Goal: Navigation & Orientation: Find specific page/section

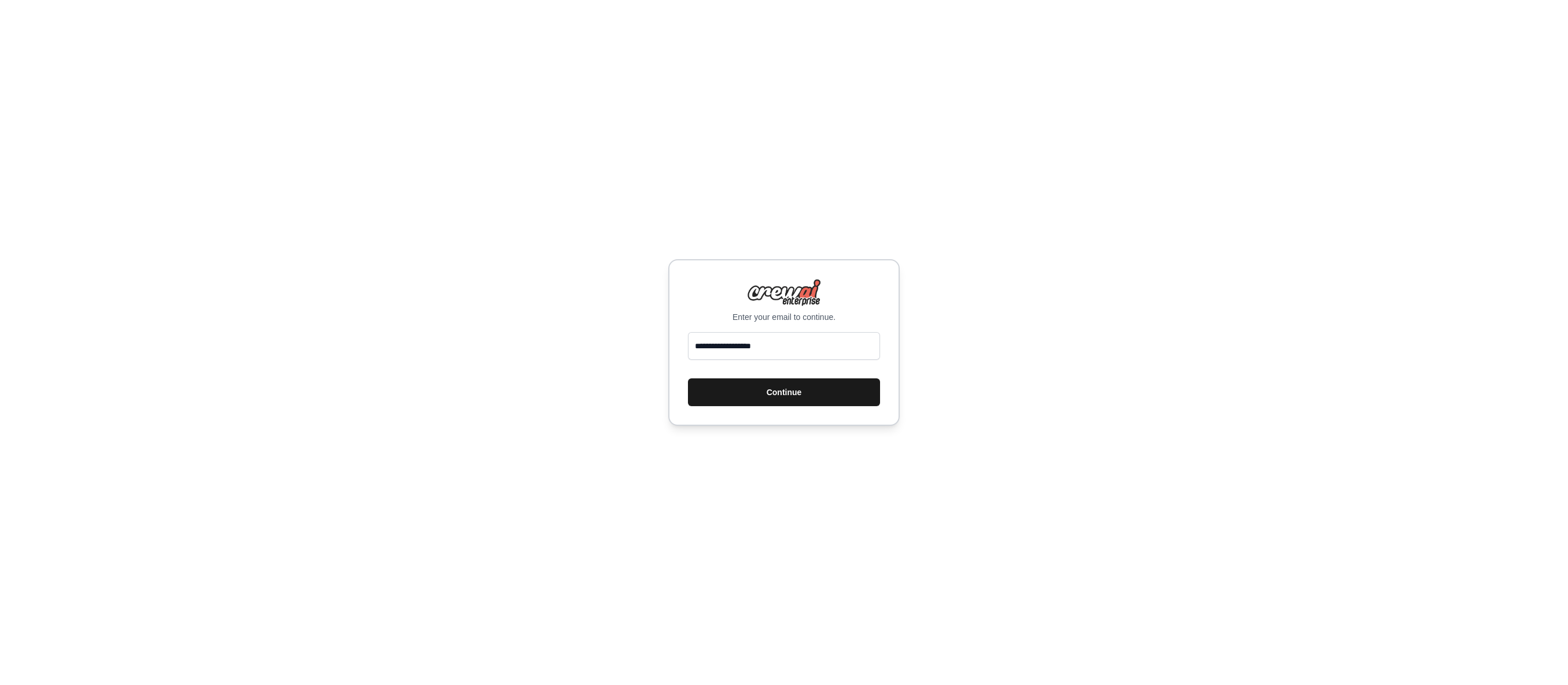
click at [791, 395] on button "Continue" at bounding box center [784, 392] width 193 height 28
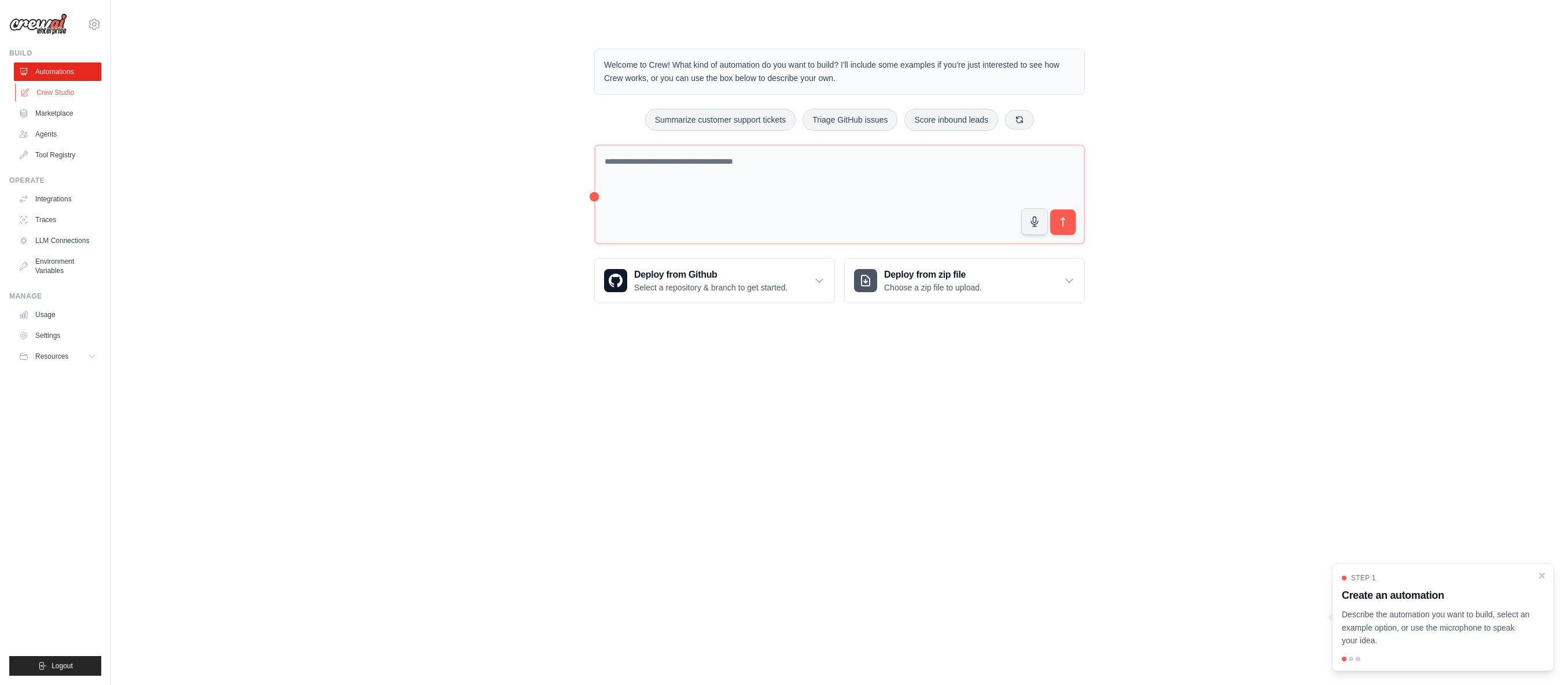
click at [70, 95] on link "Crew Studio" at bounding box center [58, 92] width 88 height 19
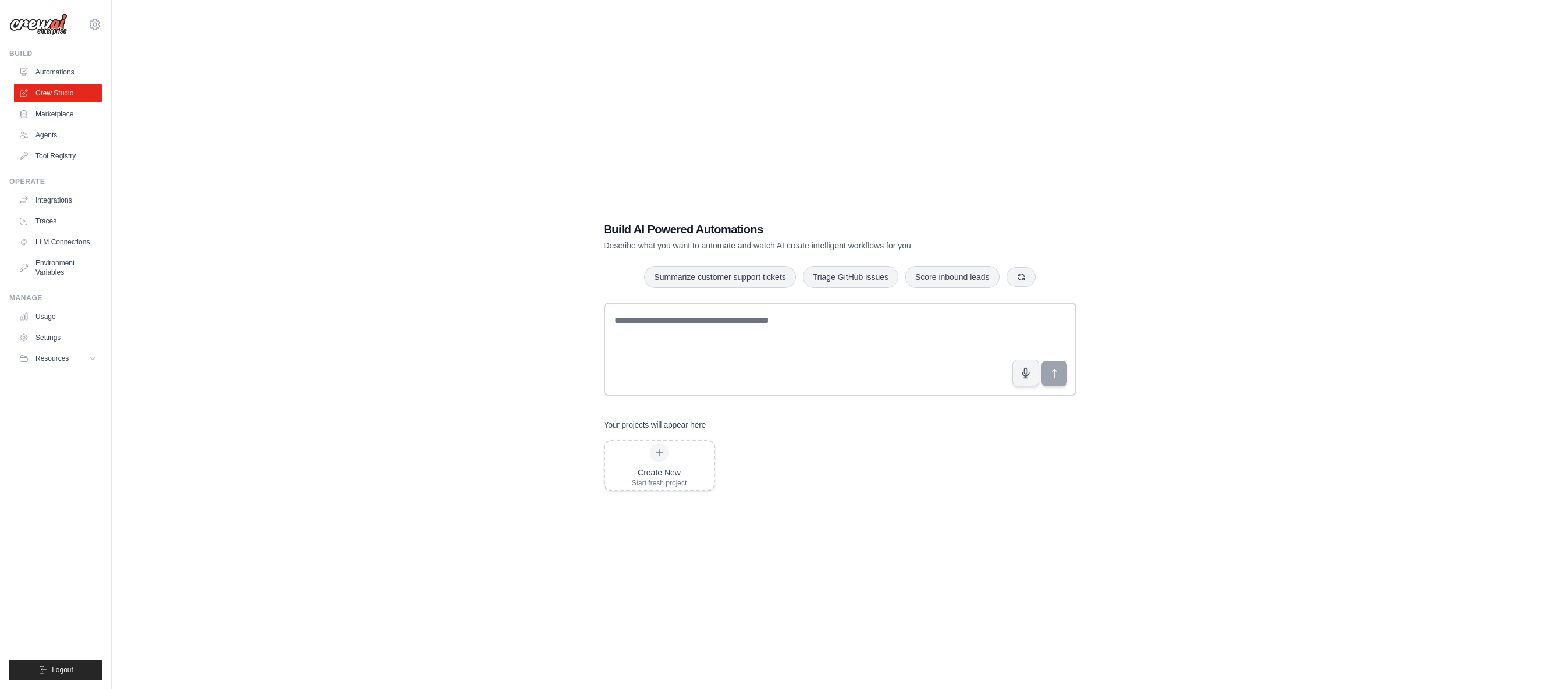
drag, startPoint x: 55, startPoint y: 112, endPoint x: 285, endPoint y: 206, distance: 248.5
click at [55, 112] on link "Marketplace" at bounding box center [58, 114] width 88 height 19
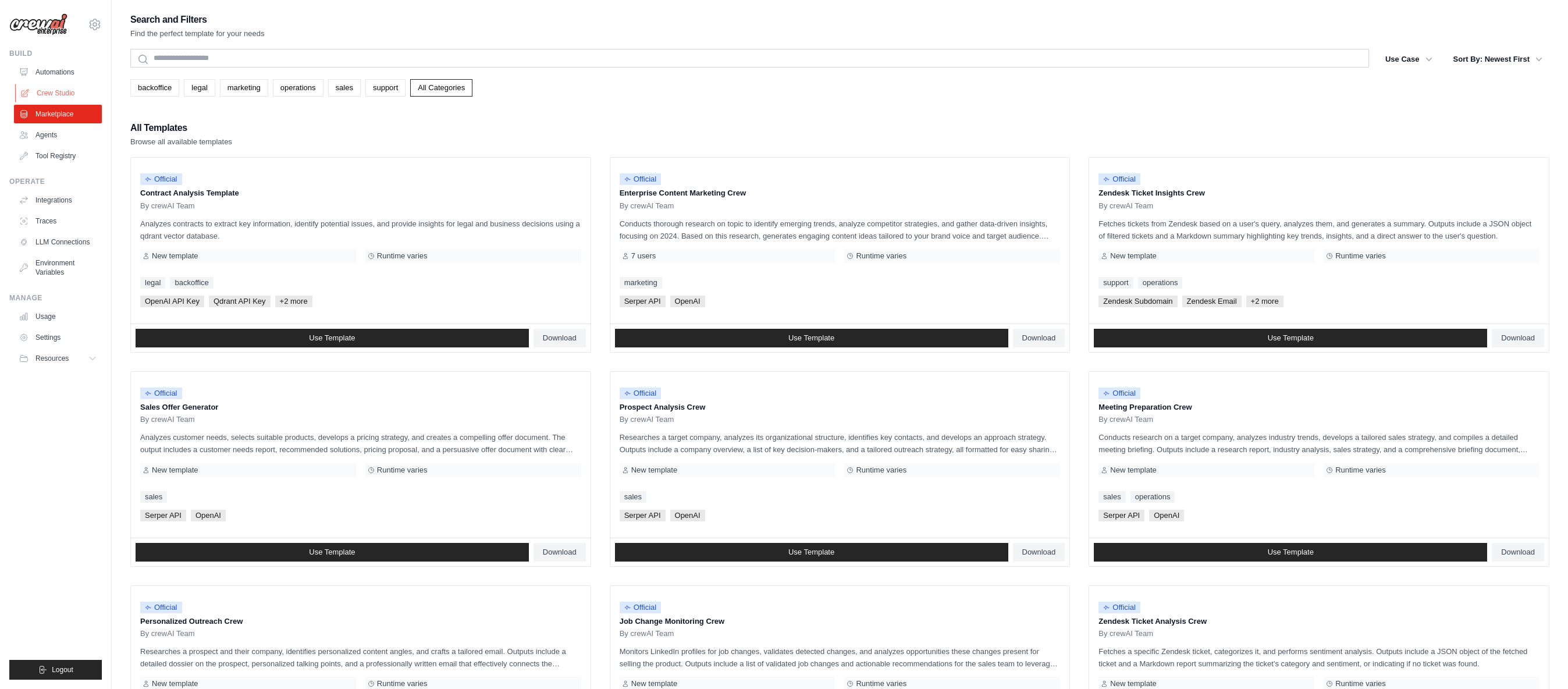
click at [55, 92] on link "Crew Studio" at bounding box center [59, 92] width 88 height 19
